Goal: Find specific page/section: Find specific page/section

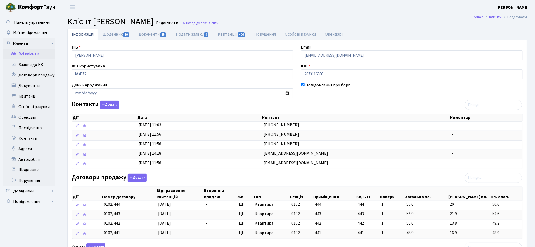
click at [32, 54] on link "Всі клієнти" at bounding box center [29, 54] width 53 height 11
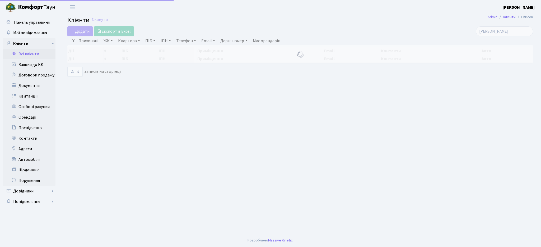
select select "25"
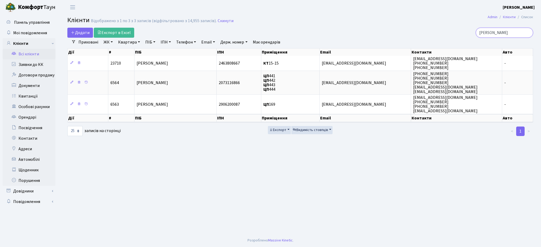
drag, startPoint x: 499, startPoint y: 33, endPoint x: 452, endPoint y: 32, distance: 47.6
click at [452, 32] on div "яхно" at bounding box center [458, 33] width 150 height 10
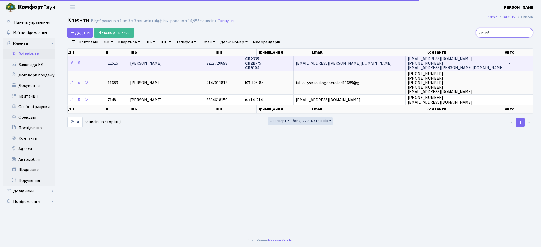
type input "лисий"
click at [162, 63] on span "[PERSON_NAME]" at bounding box center [145, 63] width 31 height 6
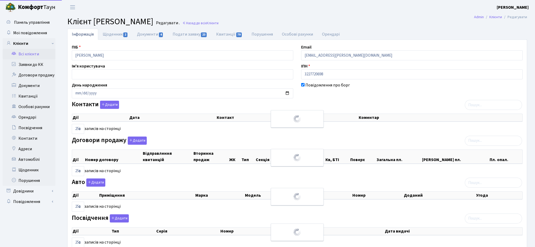
select select "25"
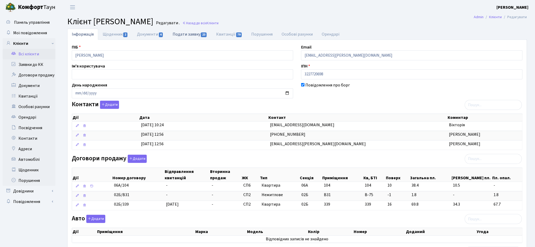
click at [190, 35] on link "Подати заявку 23" at bounding box center [190, 34] width 44 height 11
select select "25"
